Goal: Information Seeking & Learning: Learn about a topic

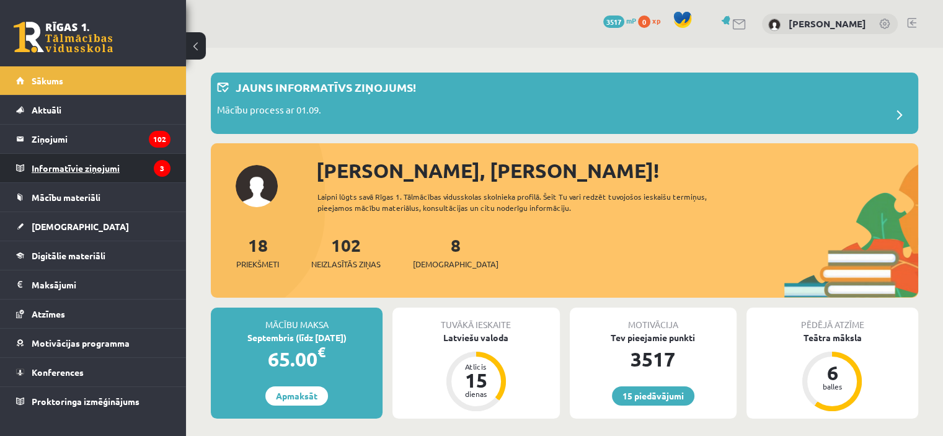
click at [100, 165] on legend "Informatīvie ziņojumi 3" at bounding box center [101, 168] width 139 height 29
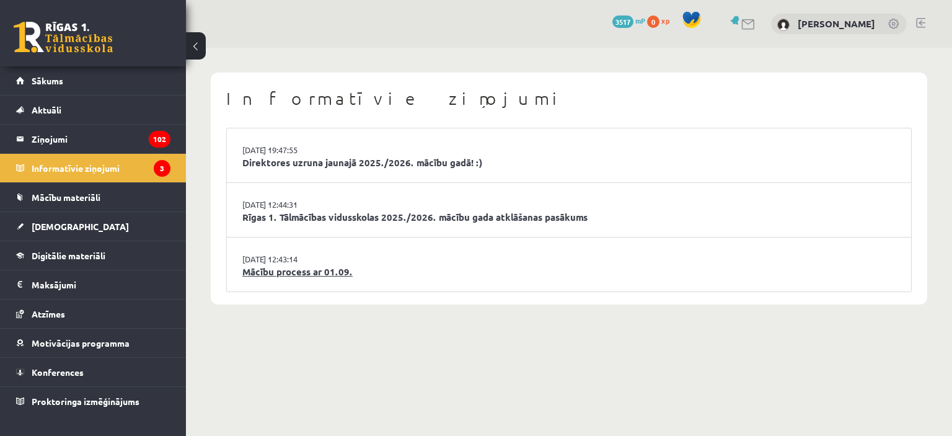
click at [294, 266] on link "Mācību process ar 01.09." at bounding box center [568, 272] width 653 height 14
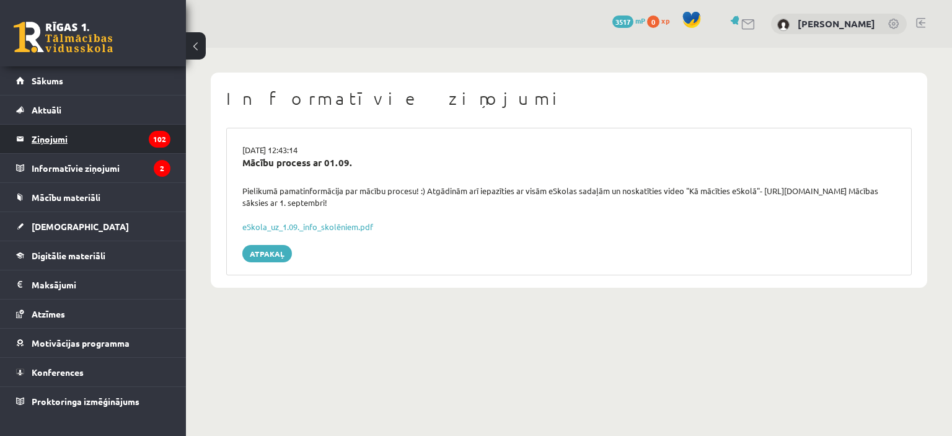
click at [52, 135] on legend "Ziņojumi 102" at bounding box center [101, 139] width 139 height 29
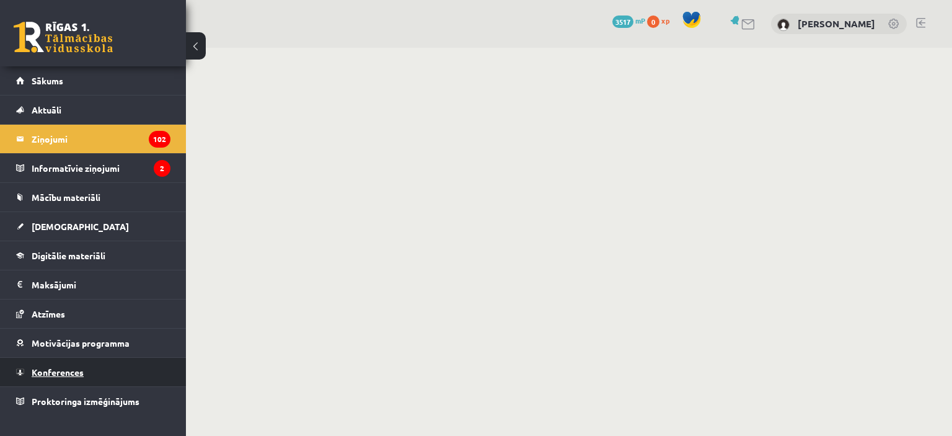
click at [77, 377] on link "Konferences" at bounding box center [93, 372] width 154 height 29
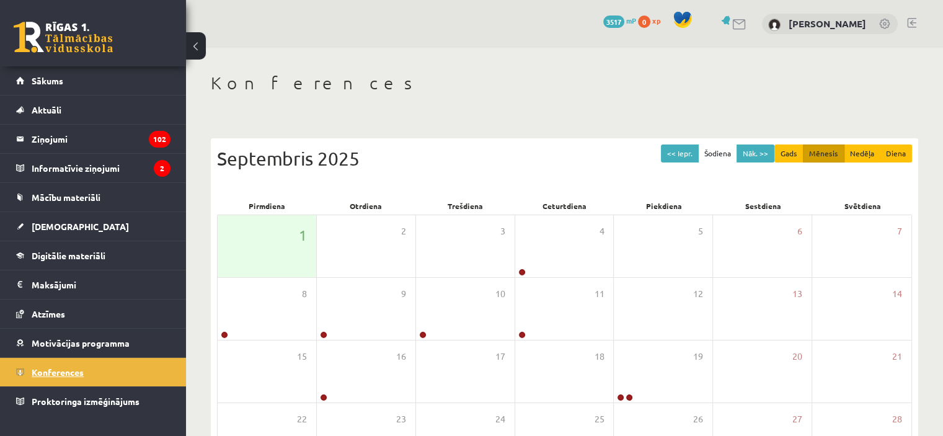
click at [77, 377] on link "Konferences" at bounding box center [93, 372] width 154 height 29
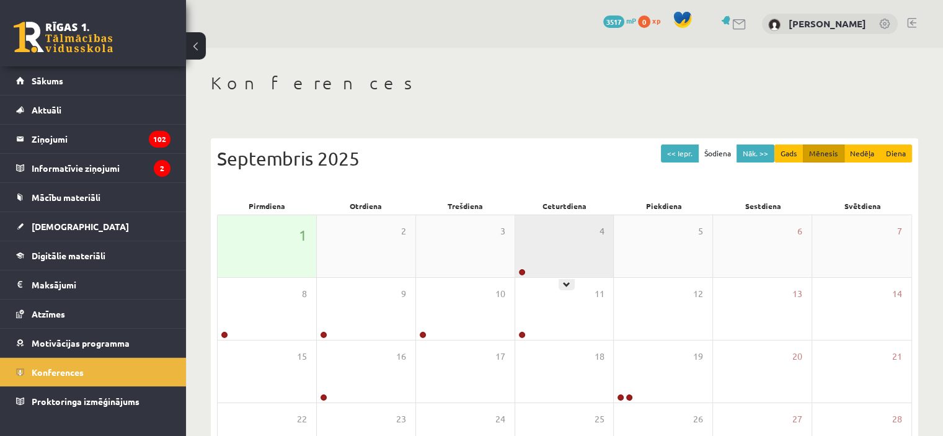
click at [558, 252] on div "4" at bounding box center [564, 246] width 99 height 62
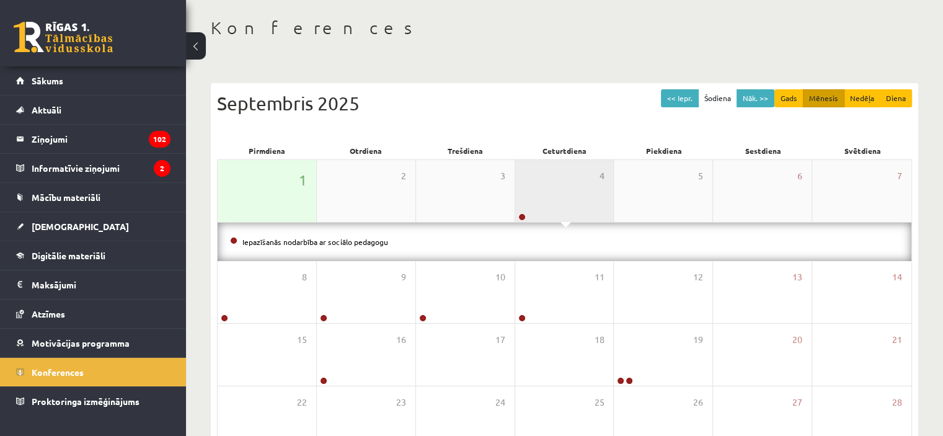
scroll to position [62, 0]
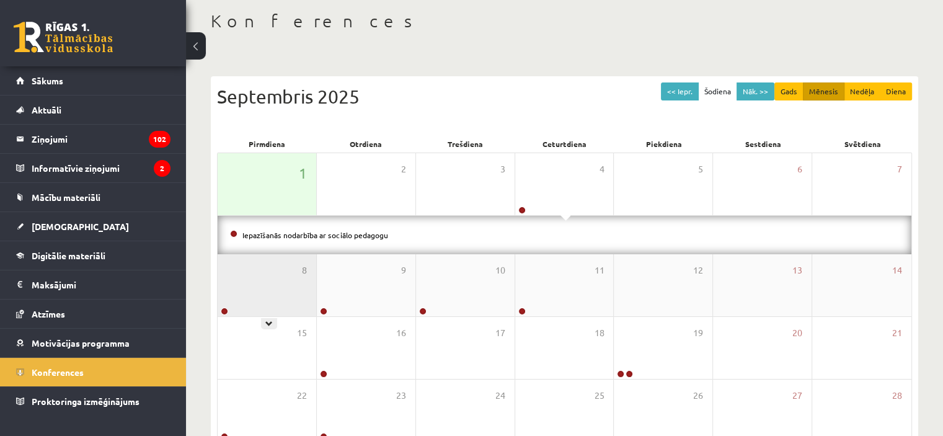
click at [270, 279] on div "8" at bounding box center [267, 285] width 99 height 62
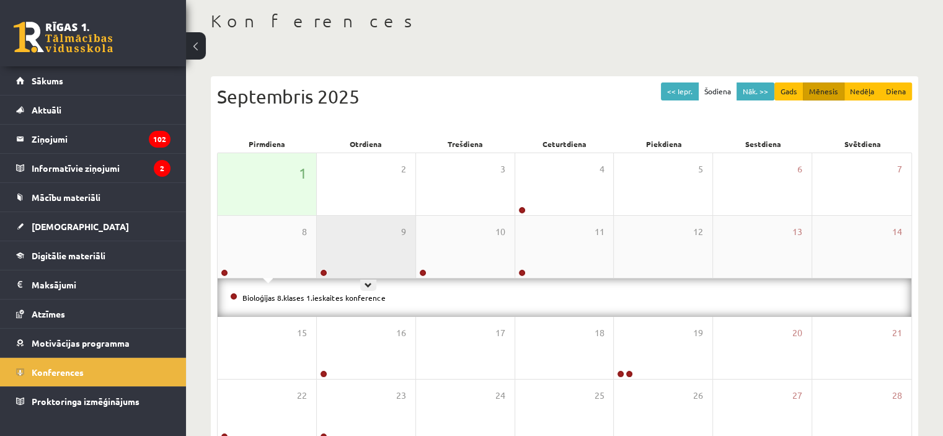
click at [380, 258] on div "9" at bounding box center [366, 247] width 99 height 62
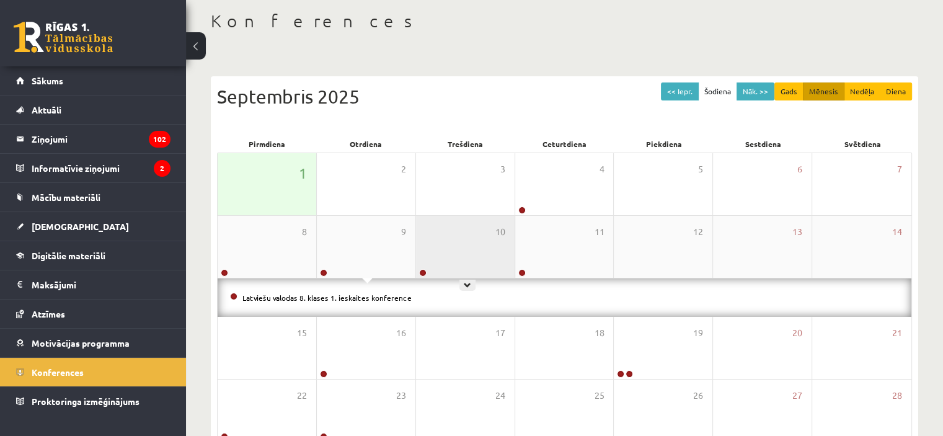
click at [464, 257] on div "10" at bounding box center [465, 247] width 99 height 62
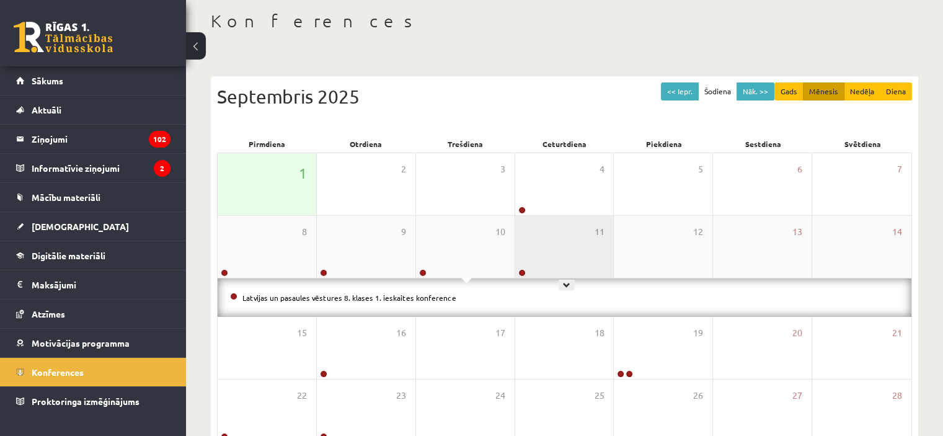
click at [539, 250] on div "11" at bounding box center [564, 247] width 99 height 62
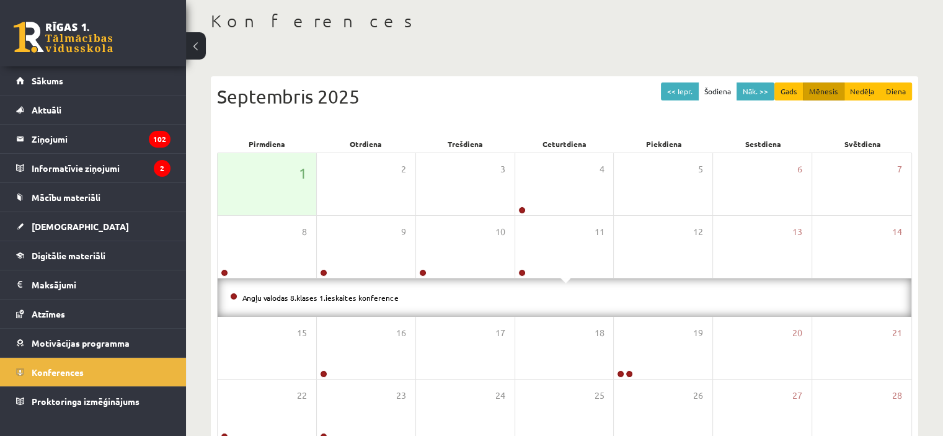
click at [530, 93] on div "Septembris 2025" at bounding box center [564, 96] width 695 height 28
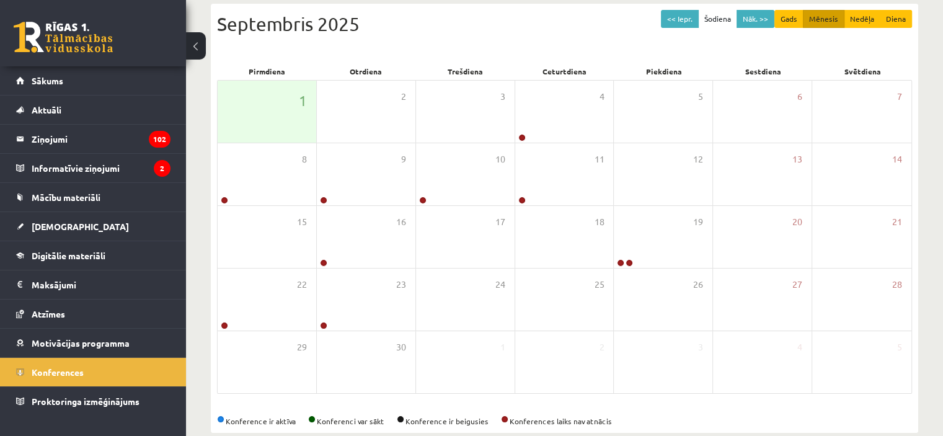
scroll to position [144, 0]
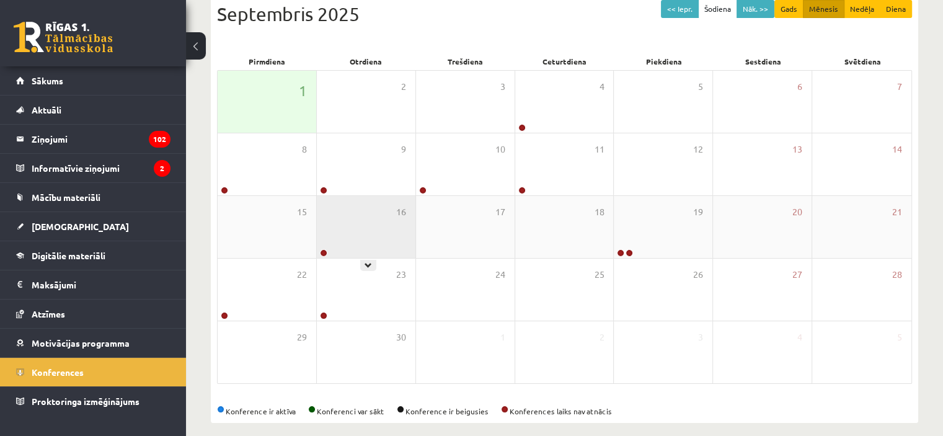
click at [350, 234] on div "16" at bounding box center [366, 227] width 99 height 62
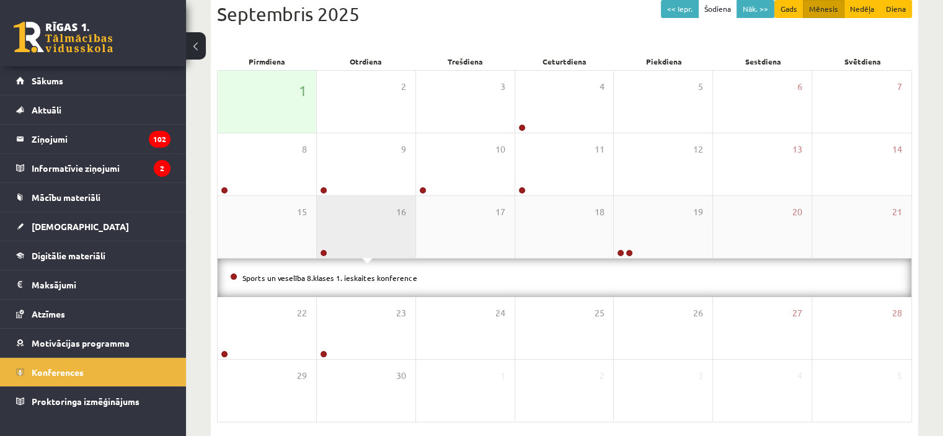
click at [350, 234] on div "16" at bounding box center [366, 227] width 99 height 62
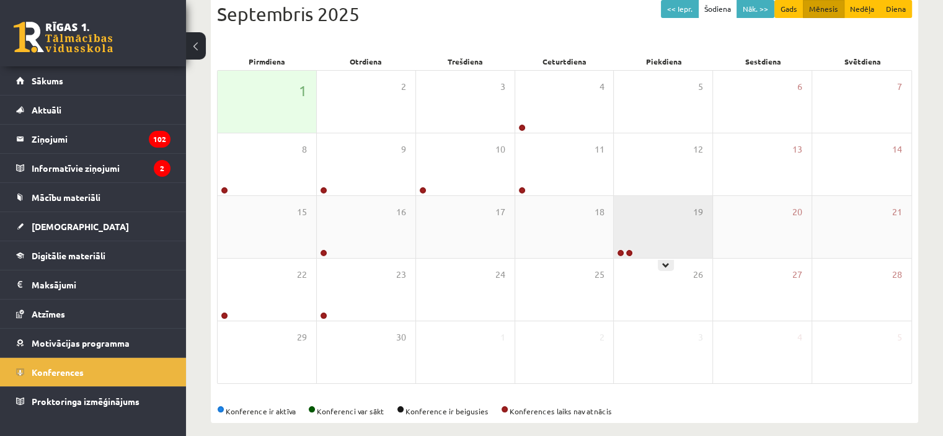
click at [621, 227] on div "19" at bounding box center [662, 227] width 99 height 62
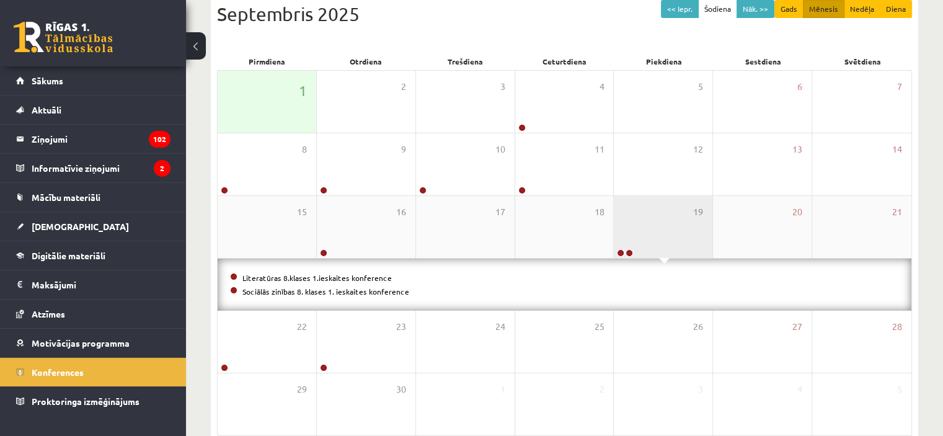
click at [621, 227] on div "19" at bounding box center [662, 227] width 99 height 62
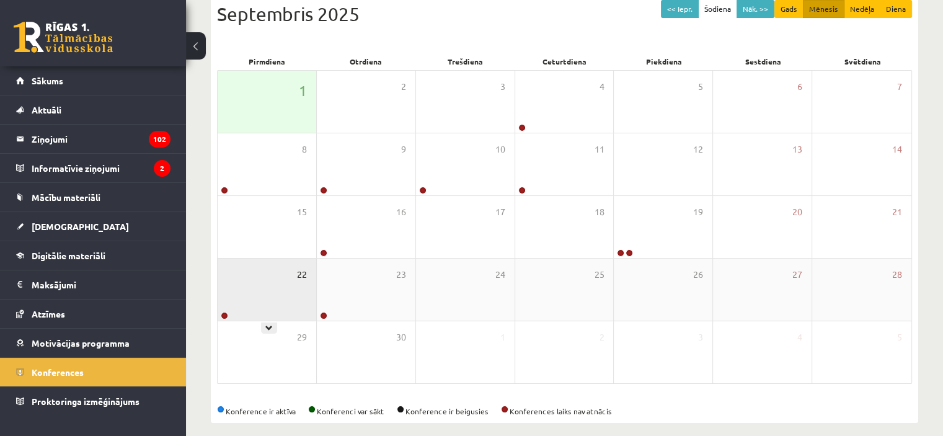
click at [305, 274] on span "22" at bounding box center [302, 275] width 10 height 14
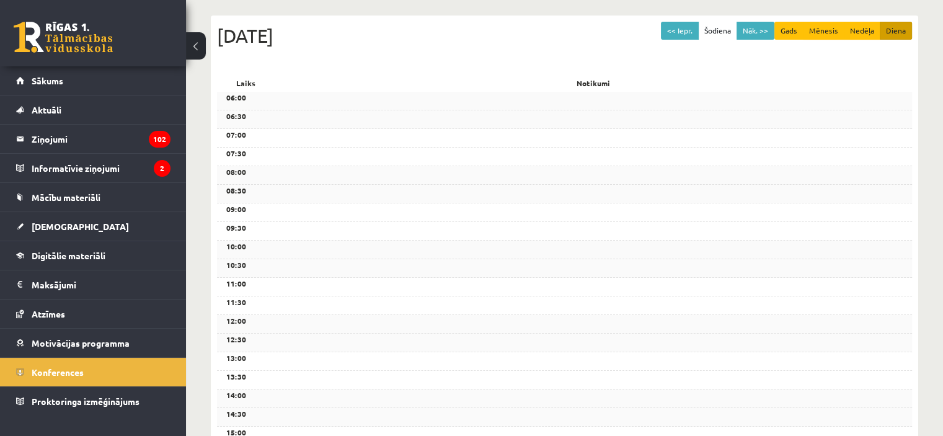
scroll to position [0, 0]
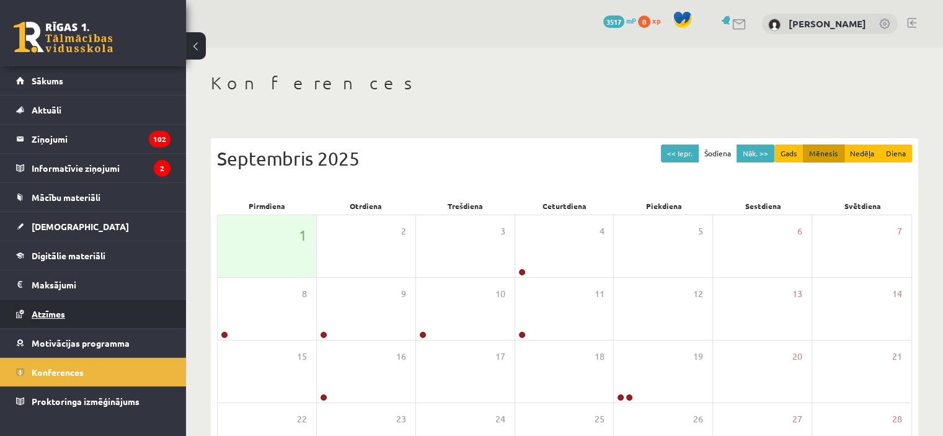
click at [45, 310] on span "Atzīmes" at bounding box center [48, 313] width 33 height 11
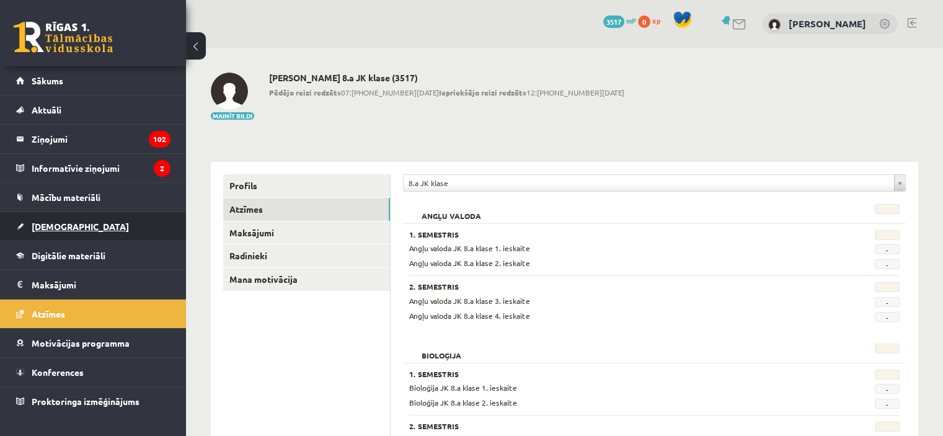
click at [53, 237] on link "[DEMOGRAPHIC_DATA]" at bounding box center [93, 226] width 154 height 29
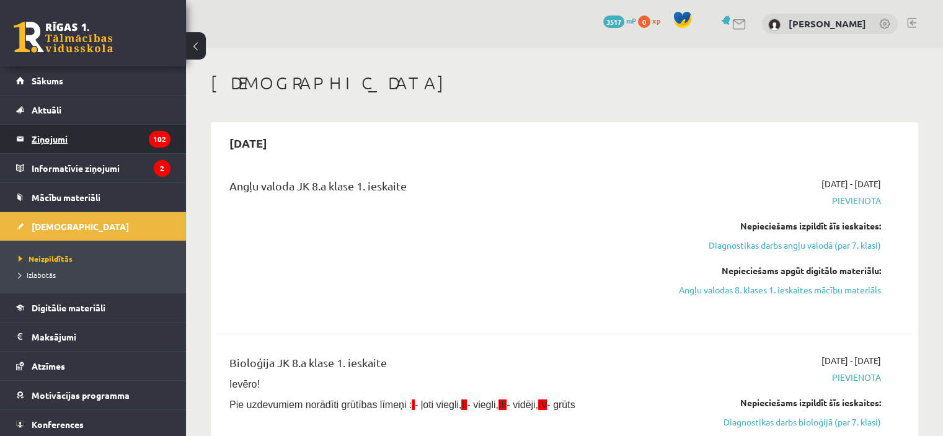
click at [74, 138] on legend "Ziņojumi 102" at bounding box center [101, 139] width 139 height 29
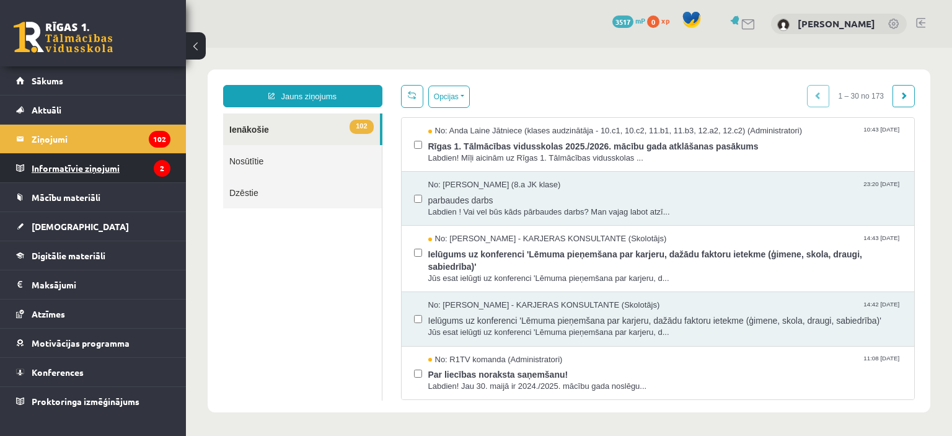
click at [67, 165] on legend "Informatīvie ziņojumi 2" at bounding box center [101, 168] width 139 height 29
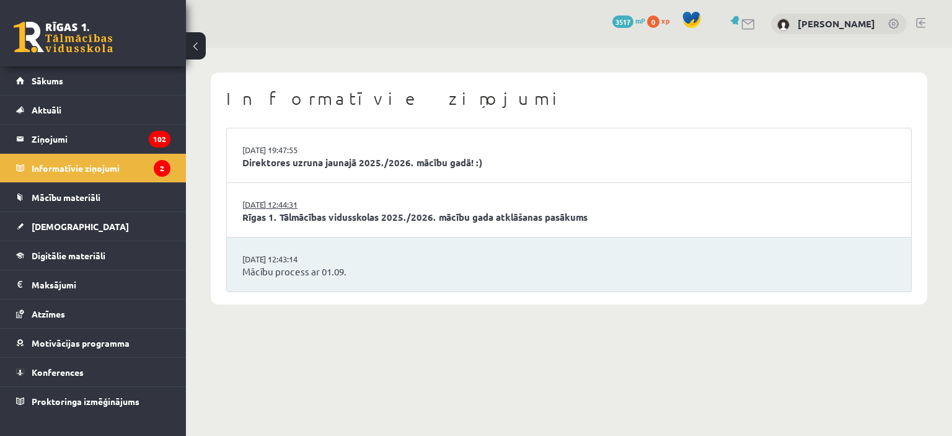
click at [260, 205] on link "29.08.2025 12:44:31" at bounding box center [288, 204] width 93 height 12
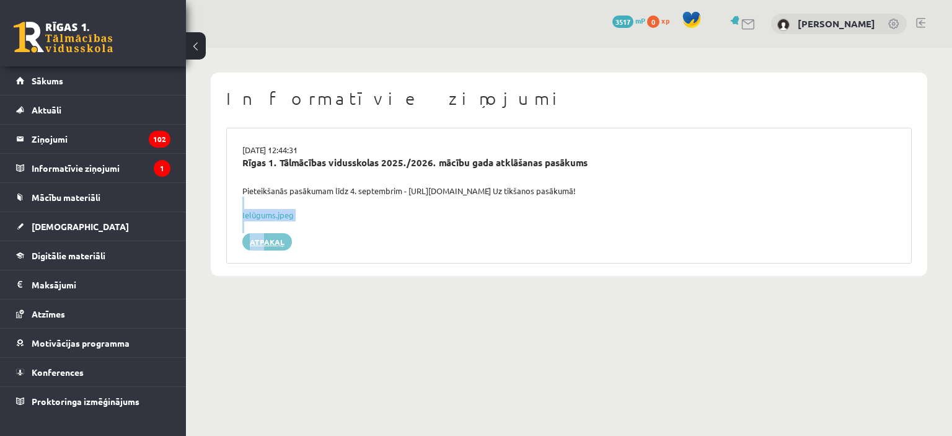
drag, startPoint x: 0, startPoint y: 0, endPoint x: 265, endPoint y: 236, distance: 355.1
click at [265, 236] on div "29.08.2025 12:44:31 Rīgas 1. Tālmācības vidusskolas 2025./2026. mācību gada atk…" at bounding box center [568, 196] width 685 height 136
click at [265, 245] on link "Atpakaļ" at bounding box center [267, 241] width 50 height 17
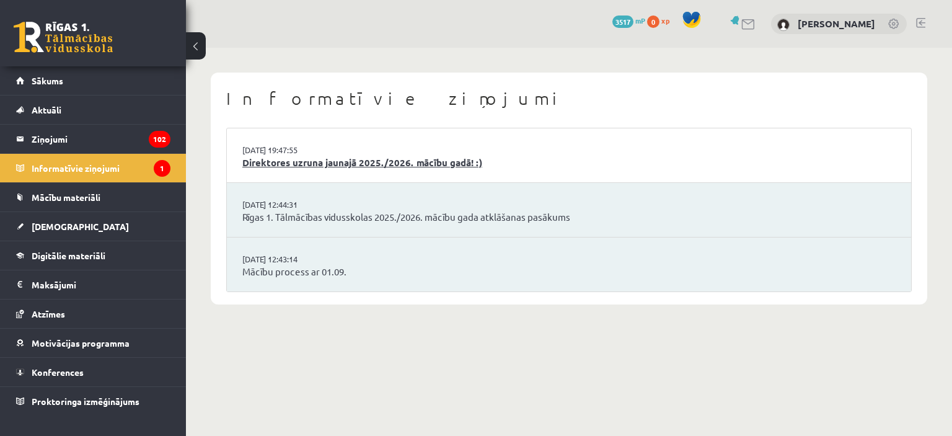
click at [388, 158] on link "Direktores uzruna jaunajā 2025./2026. mācību gadā! :)" at bounding box center [568, 163] width 653 height 14
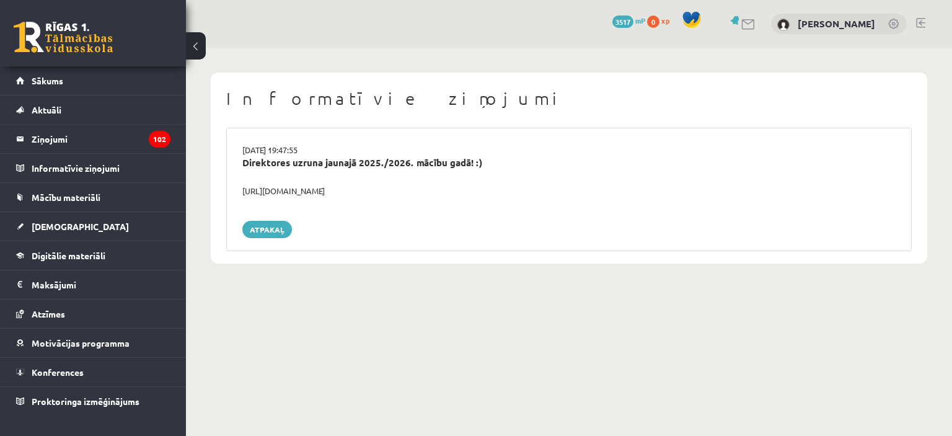
click at [295, 189] on div "https://youtube.com/shorts/lM8RsWyzCn4" at bounding box center [569, 191] width 672 height 12
drag, startPoint x: 400, startPoint y: 188, endPoint x: 240, endPoint y: 192, distance: 159.9
click at [240, 192] on div "https://youtube.com/shorts/lM8RsWyzCn4" at bounding box center [569, 191] width 672 height 12
copy div "https://youtube.com/shorts/lM8RsWyzCn4"
click at [39, 83] on span "Sākums" at bounding box center [48, 80] width 32 height 11
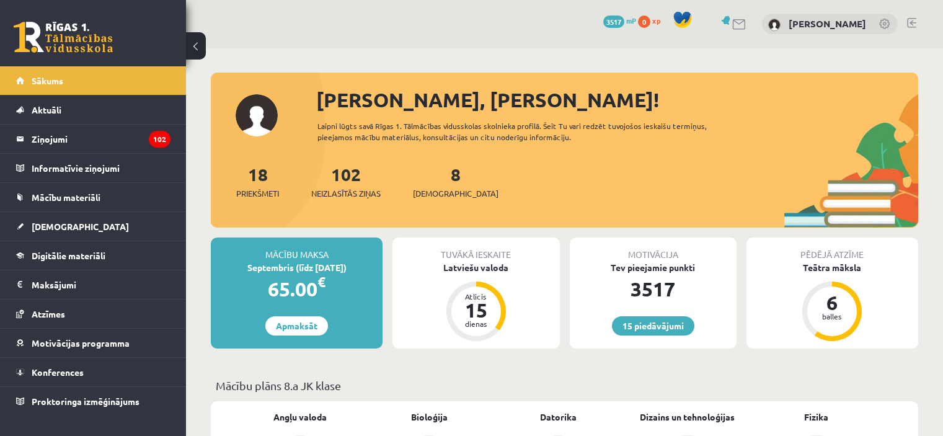
click at [39, 83] on span "Sākums" at bounding box center [48, 80] width 32 height 11
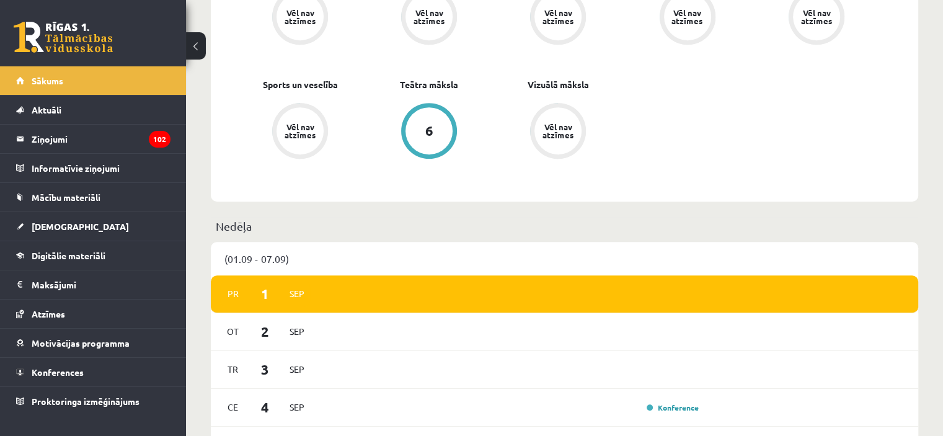
scroll to position [682, 0]
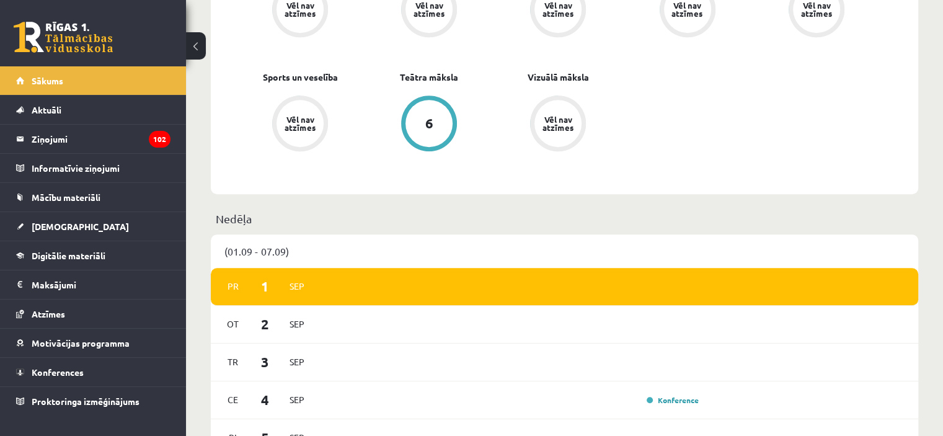
click at [426, 133] on div "6" at bounding box center [428, 123] width 47 height 47
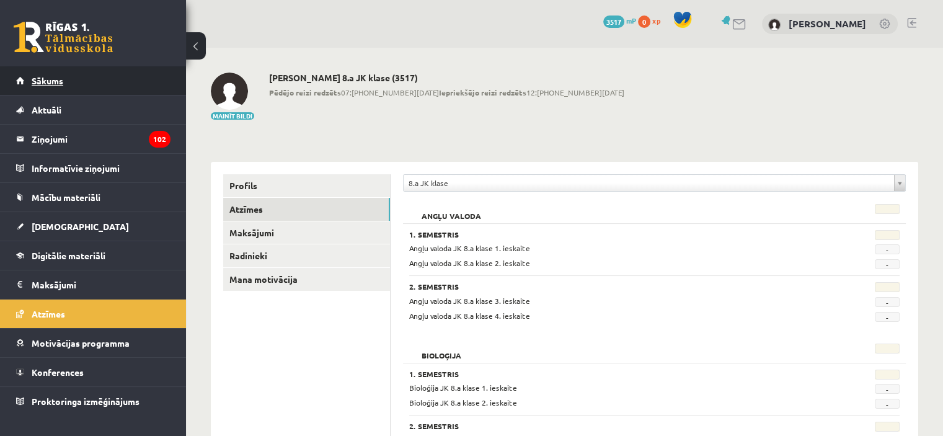
click at [55, 81] on span "Sākums" at bounding box center [48, 80] width 32 height 11
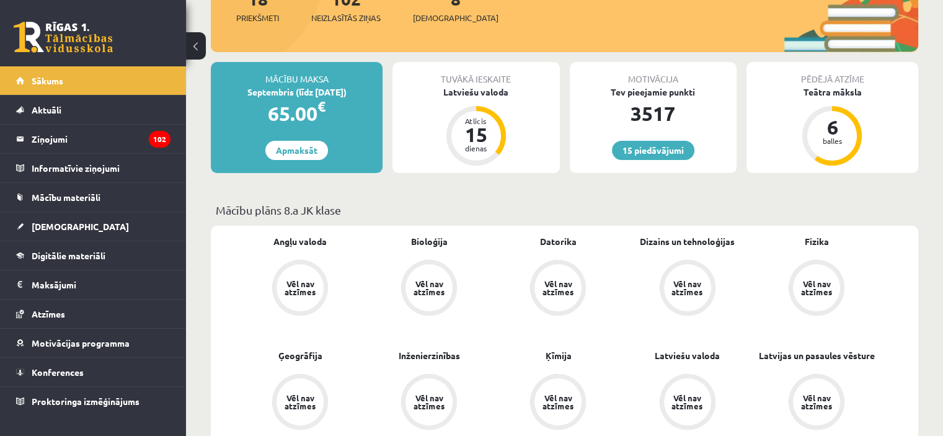
scroll to position [186, 0]
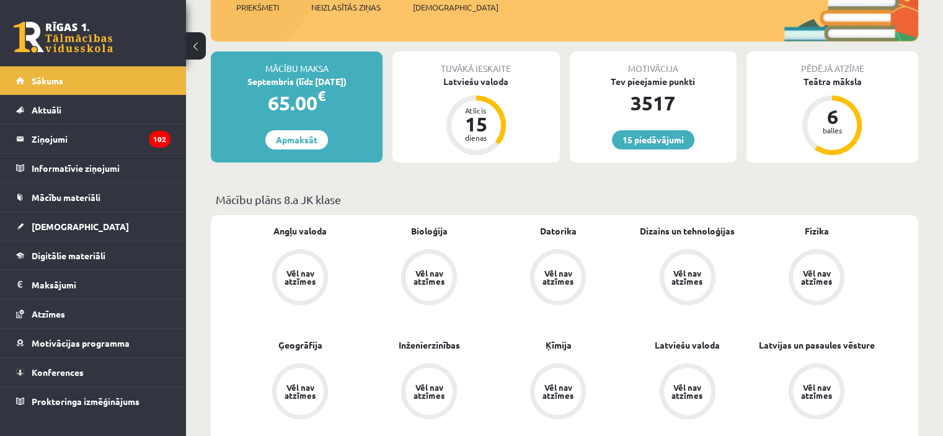
click at [307, 117] on div "Mācību maksa Septembris (līdz 15.09.25) 65.00 € Apmaksāt" at bounding box center [297, 106] width 172 height 111
click at [295, 138] on link "Apmaksāt" at bounding box center [296, 139] width 63 height 19
